Goal: Navigation & Orientation: Find specific page/section

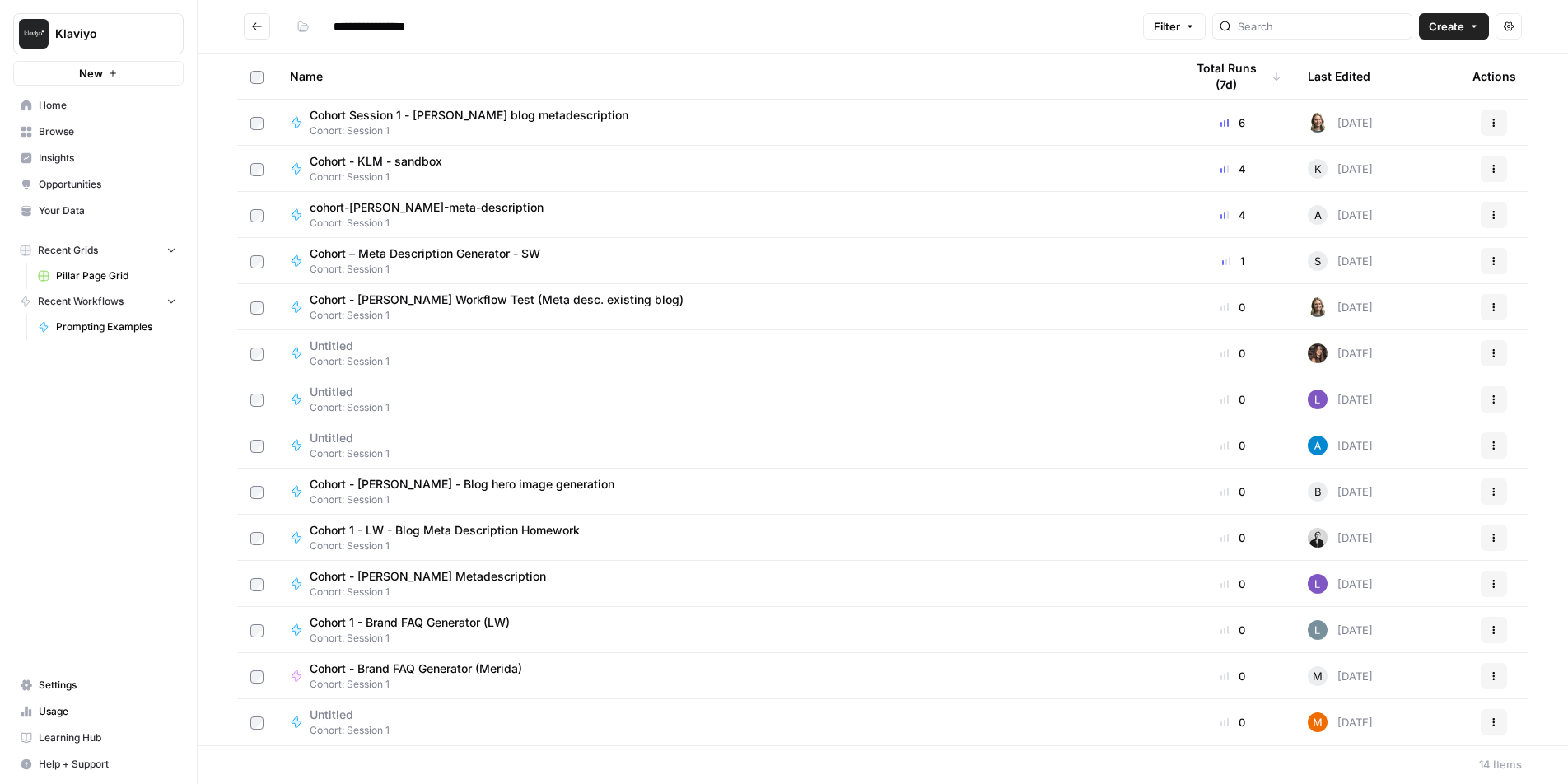
click at [253, 32] on button "Go back" at bounding box center [256, 26] width 27 height 27
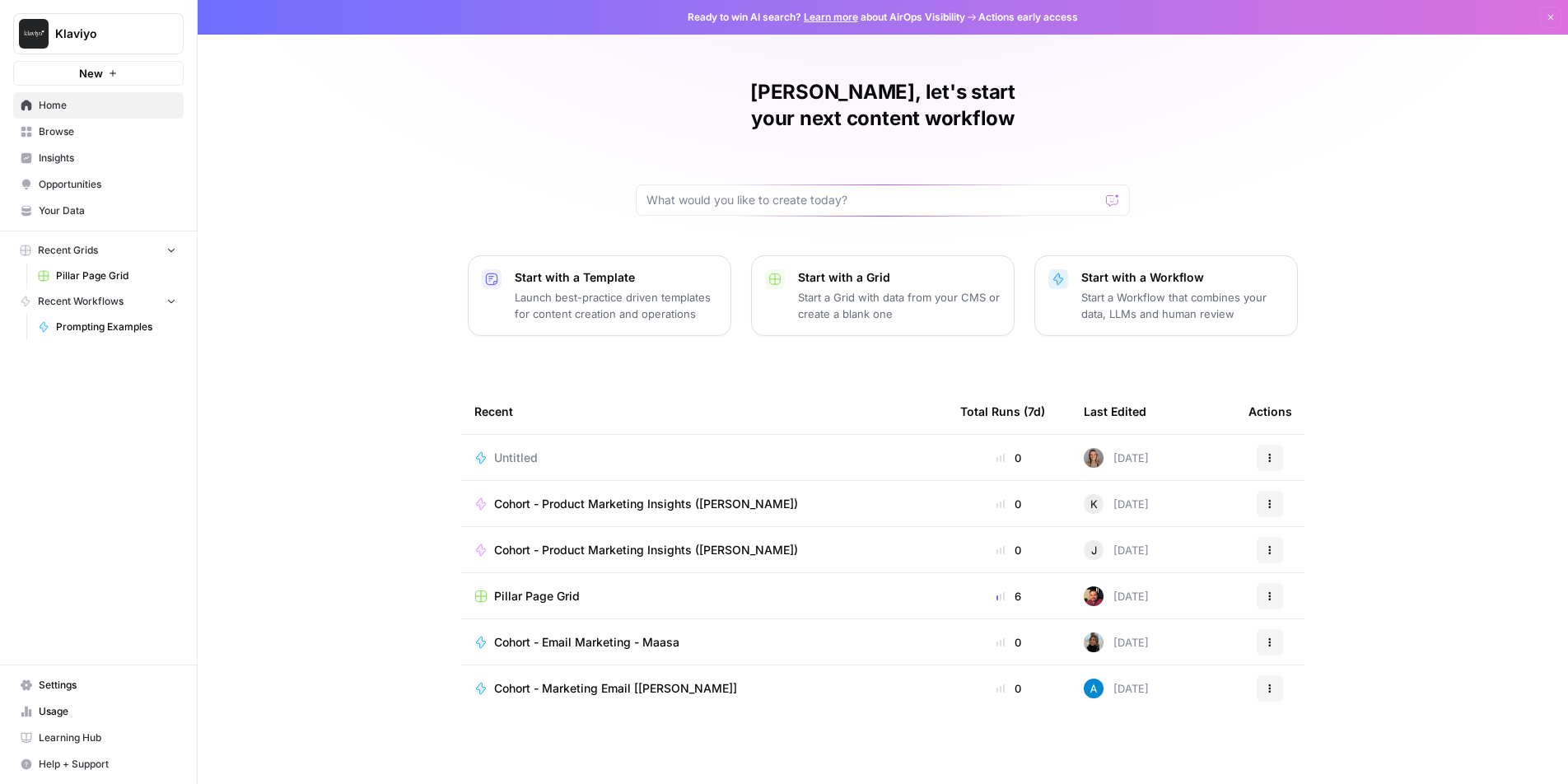
click at [44, 136] on span "Browse" at bounding box center [107, 131] width 137 height 15
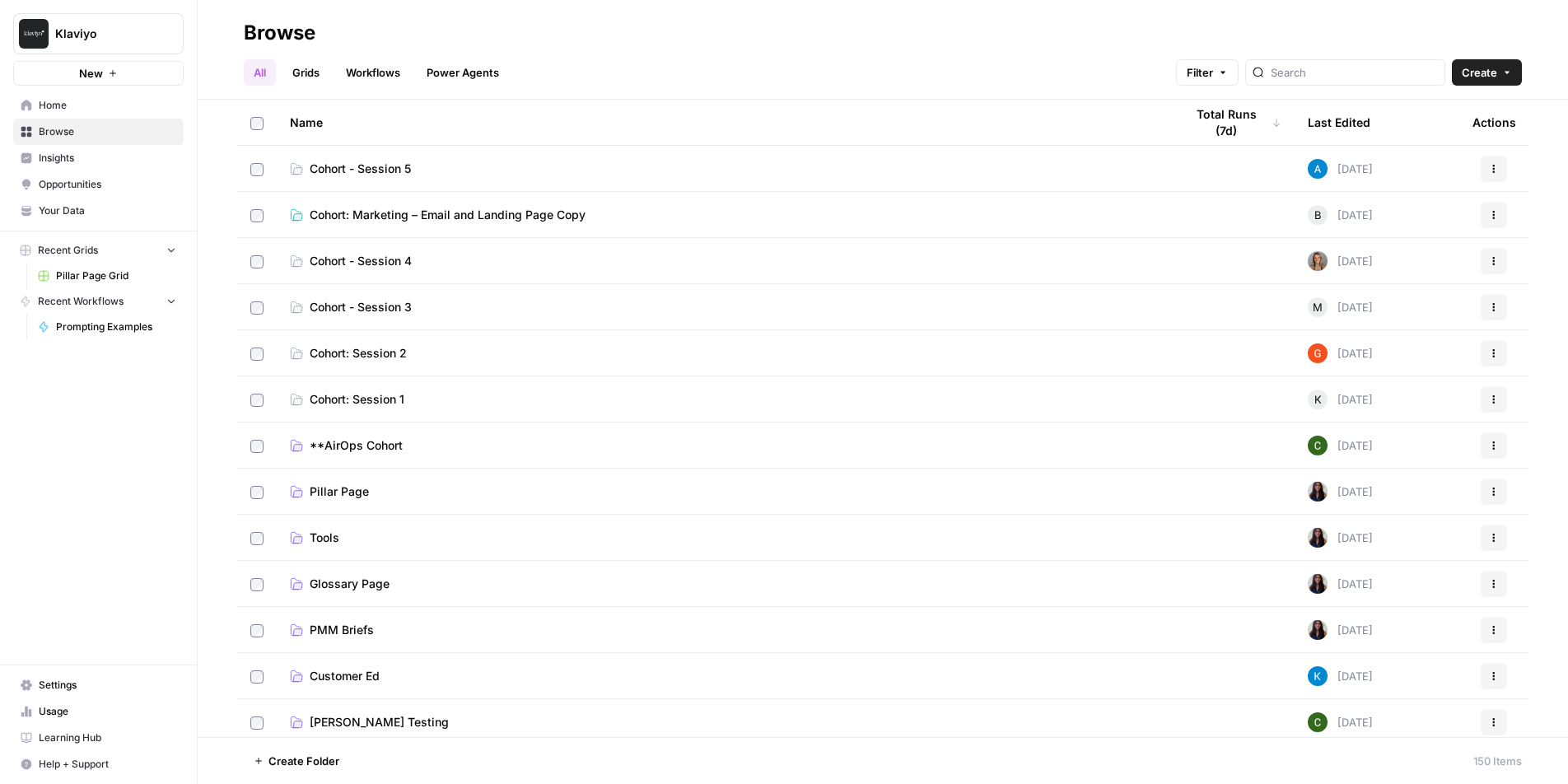
click at [414, 215] on span "Cohort: Marketing – Email and Landing Page Copy" at bounding box center [447, 214] width 275 height 16
